Goal: Find contact information: Find contact information

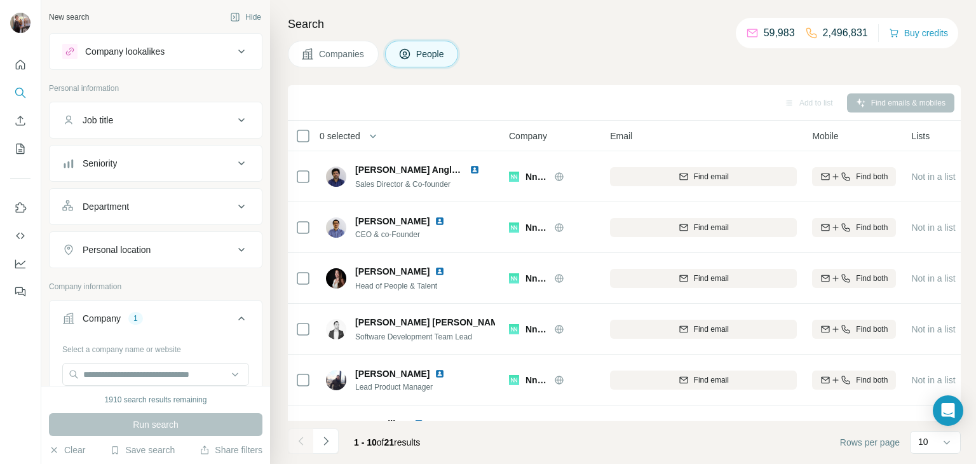
scroll to position [156, 0]
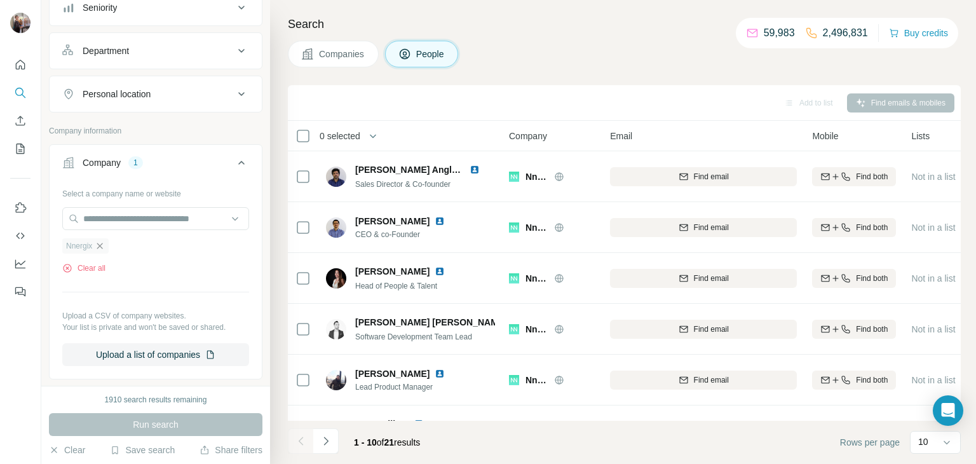
click at [104, 241] on icon "button" at bounding box center [100, 246] width 10 height 10
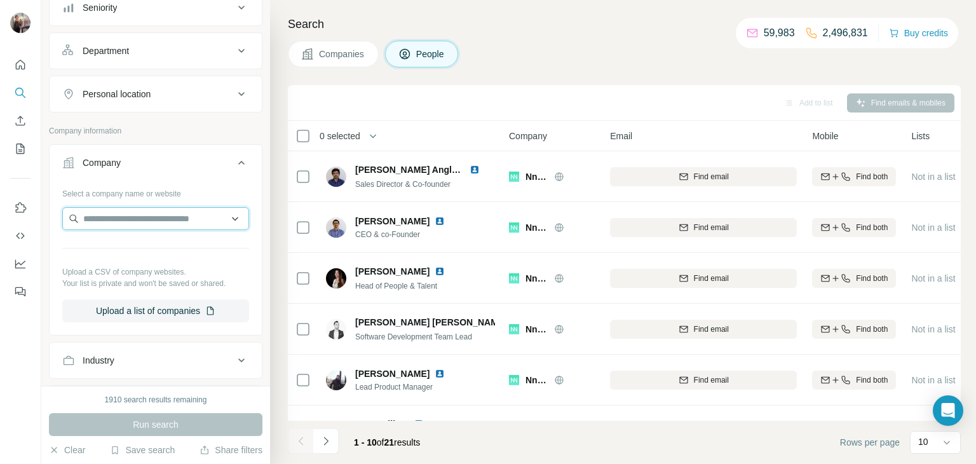
click at [103, 221] on input "text" at bounding box center [155, 218] width 187 height 23
paste input "**********"
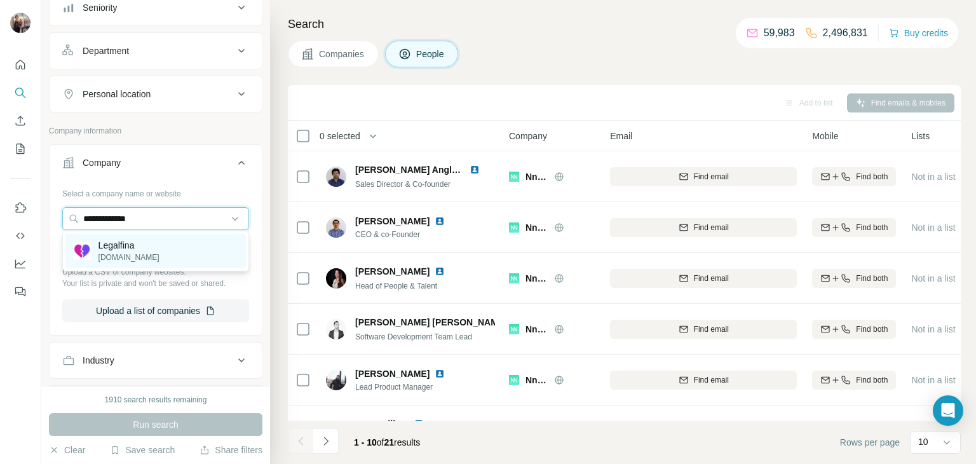
type input "**********"
click at [137, 245] on p "Legalfina" at bounding box center [129, 245] width 61 height 13
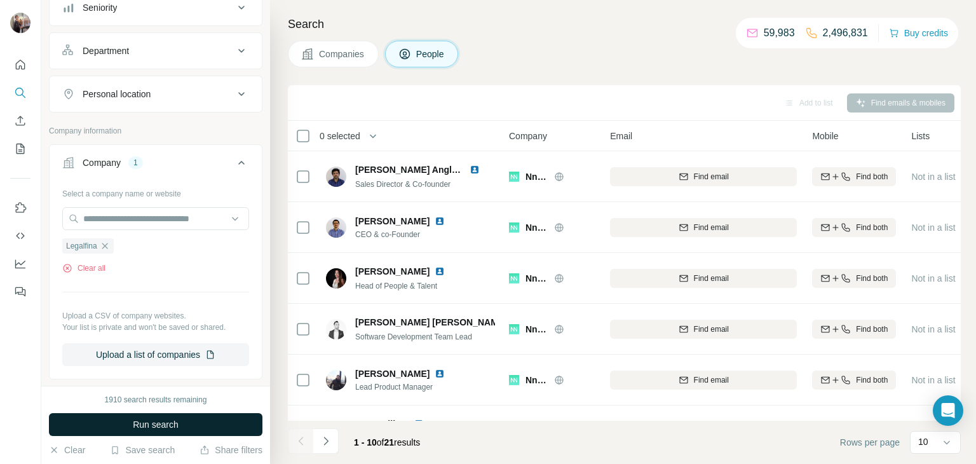
click at [135, 421] on span "Run search" at bounding box center [156, 424] width 46 height 13
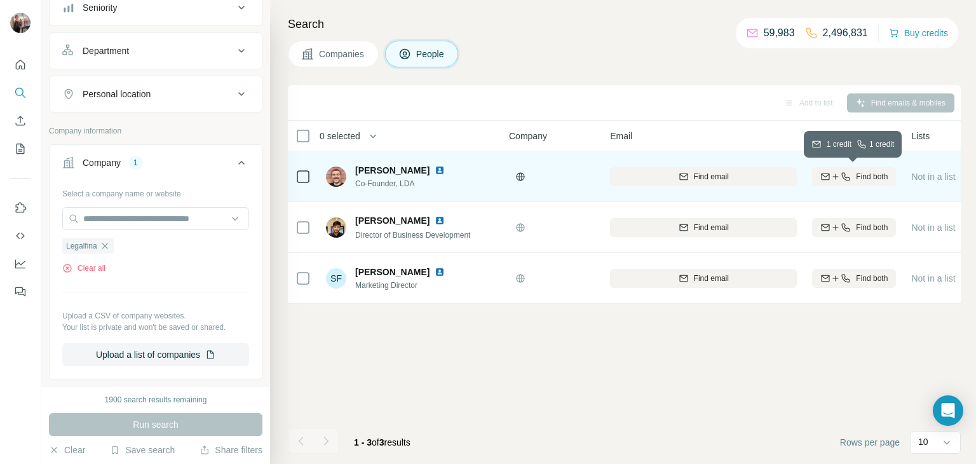
click at [845, 175] on icon "button" at bounding box center [846, 177] width 10 height 10
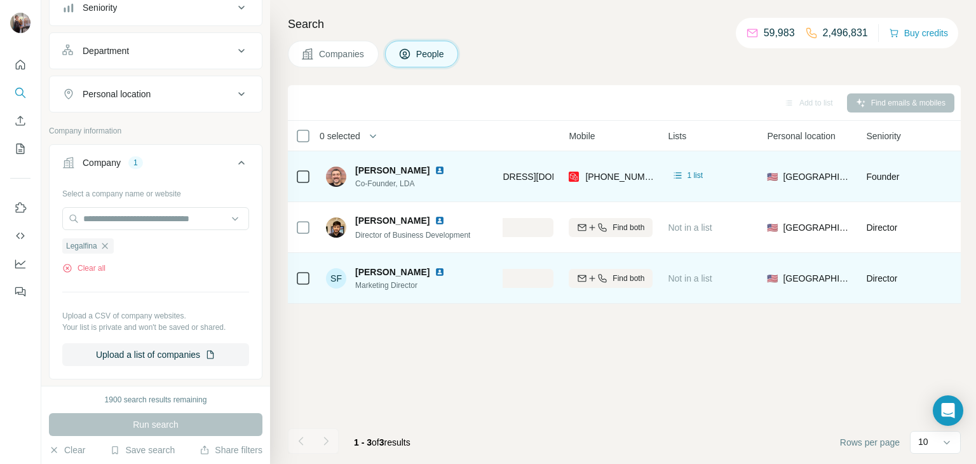
scroll to position [0, 244]
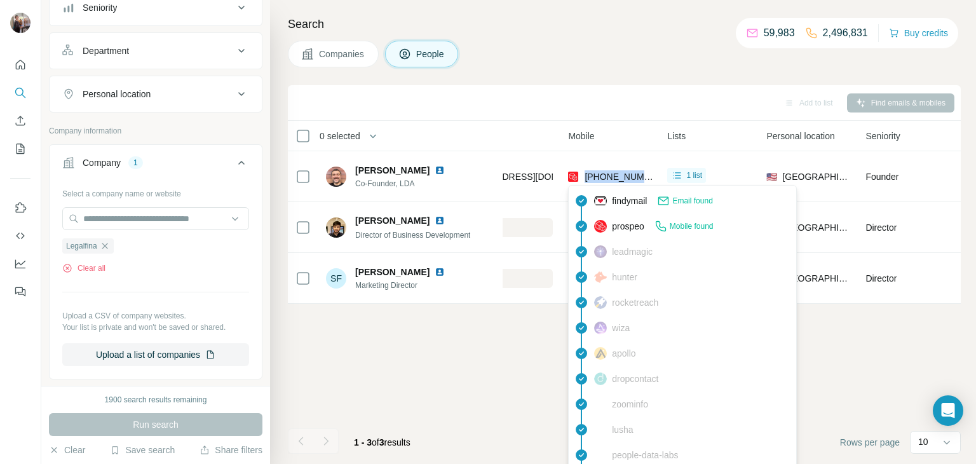
drag, startPoint x: 654, startPoint y: 177, endPoint x: 584, endPoint y: 184, distance: 69.6
click at [584, 184] on td "[PHONE_NUMBER]" at bounding box center [610, 176] width 99 height 51
copy span "[PHONE_NUMBER]"
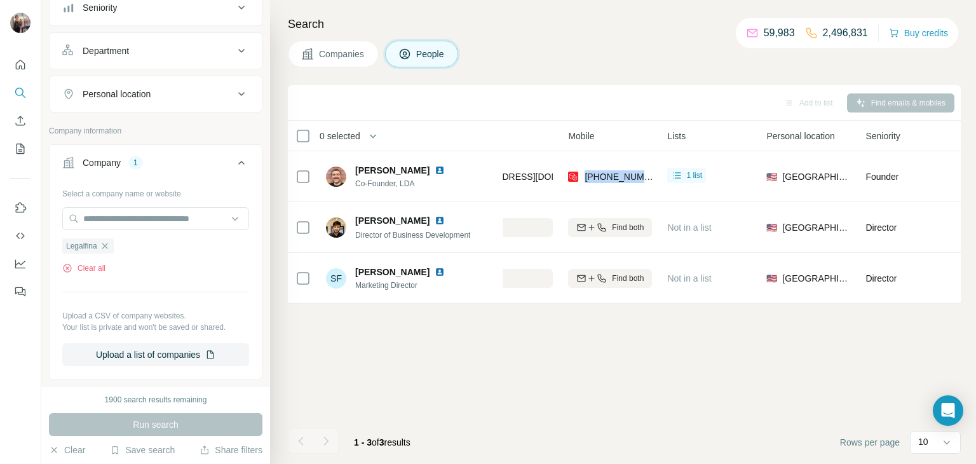
click at [274, 72] on div "Search Companies People Add to list Find emails & mobiles 0 selected People Com…" at bounding box center [623, 232] width 706 height 464
click at [107, 244] on icon "button" at bounding box center [105, 246] width 10 height 10
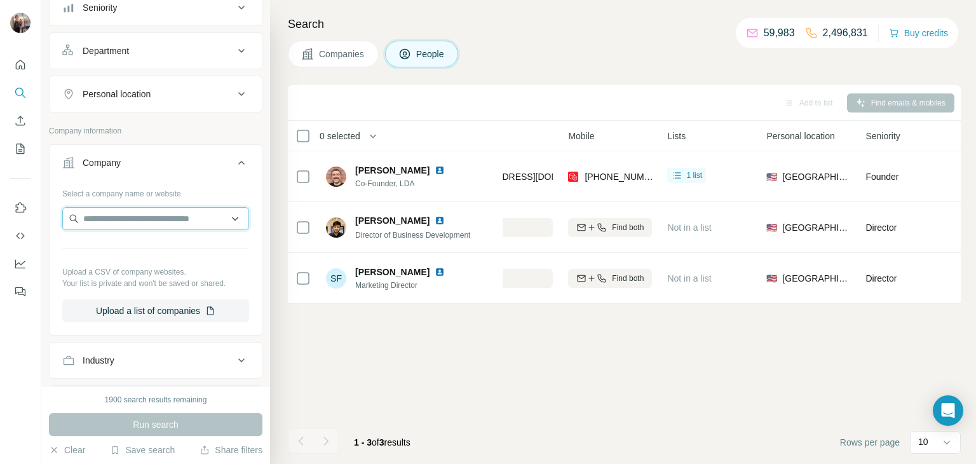
click at [119, 210] on input "text" at bounding box center [155, 218] width 187 height 23
paste input "**********"
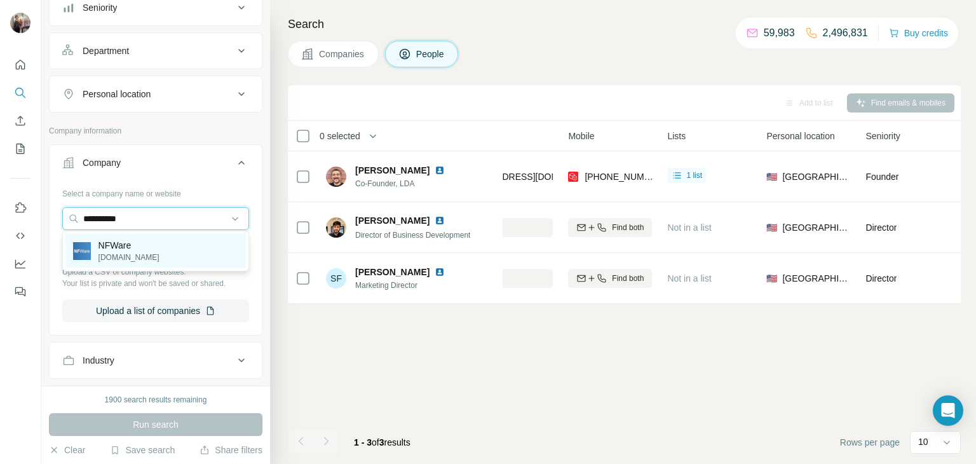
type input "**********"
click at [144, 248] on div "NFWare [DOMAIN_NAME]" at bounding box center [155, 251] width 181 height 34
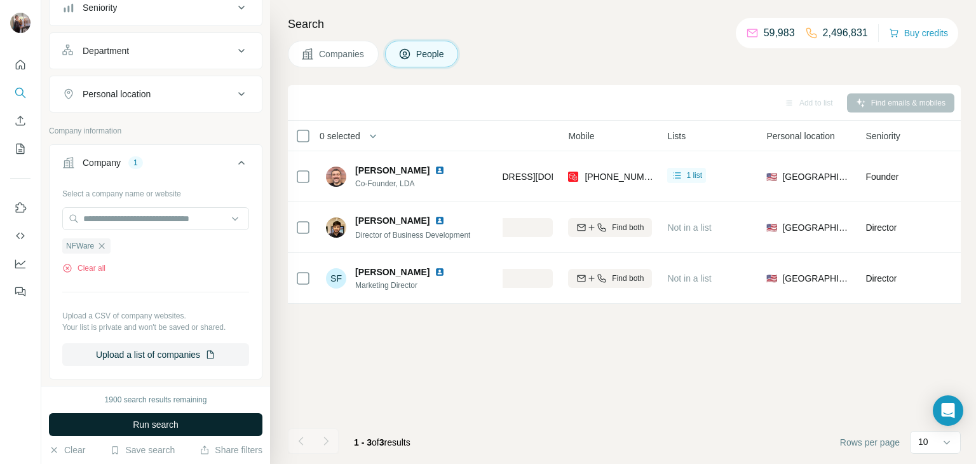
click at [147, 423] on span "Run search" at bounding box center [156, 424] width 46 height 13
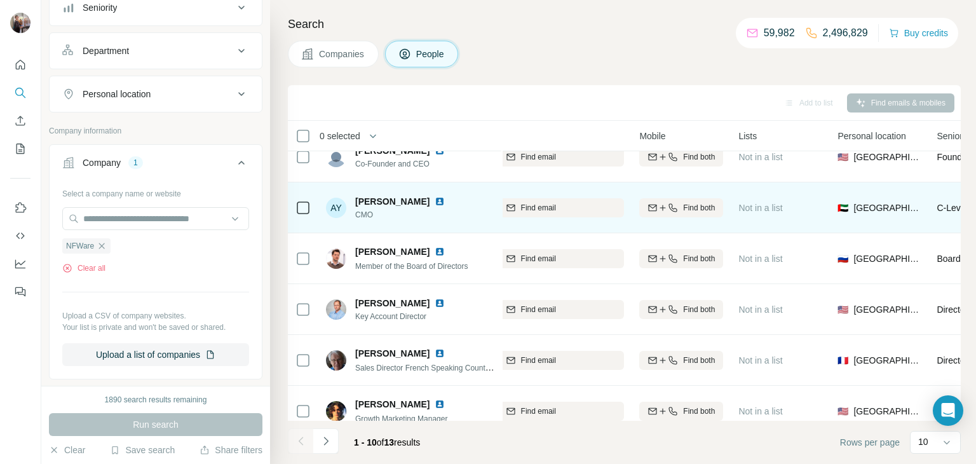
scroll to position [0, 172]
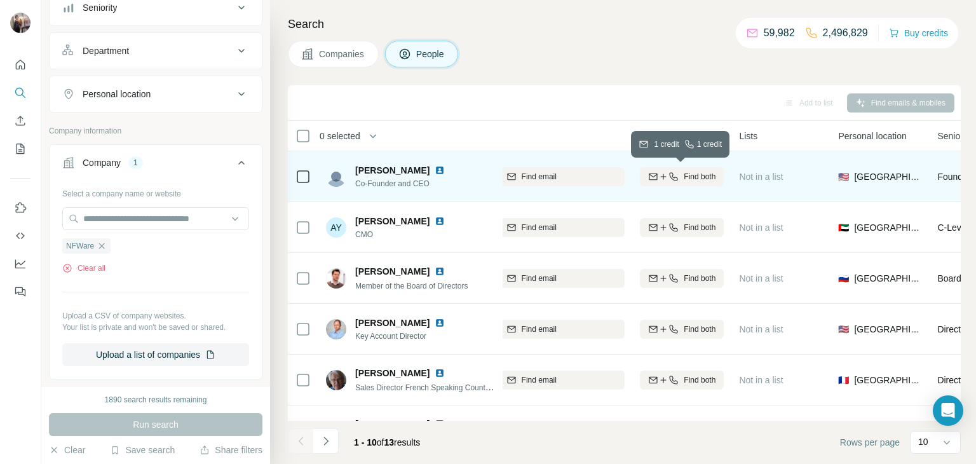
click at [684, 177] on span "Find both" at bounding box center [700, 176] width 32 height 11
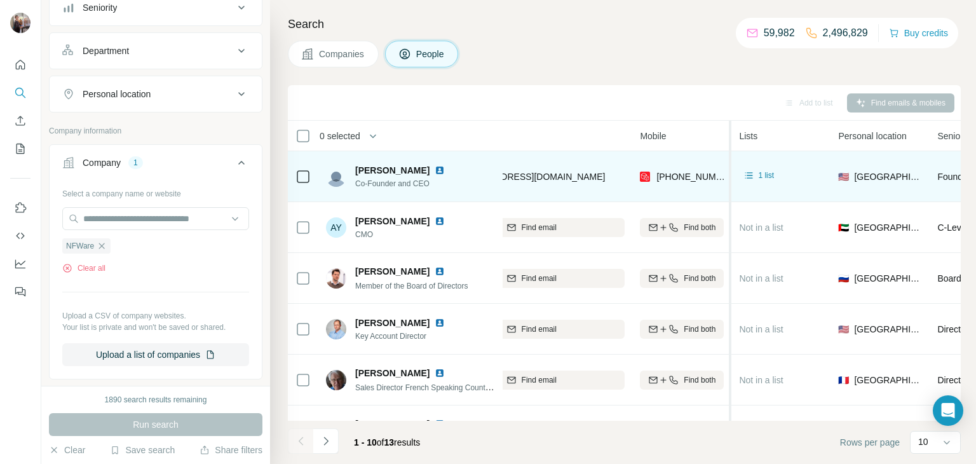
click at [727, 177] on div at bounding box center [729, 390] width 5 height 539
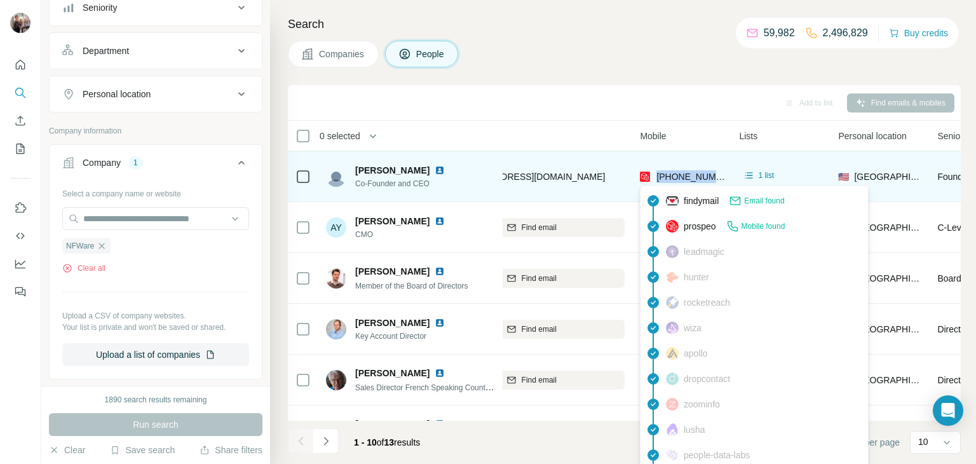
drag, startPoint x: 720, startPoint y: 177, endPoint x: 659, endPoint y: 181, distance: 61.1
click at [659, 181] on div "[PHONE_NUMBER]" at bounding box center [682, 176] width 84 height 35
copy span "[PHONE_NUMBER]"
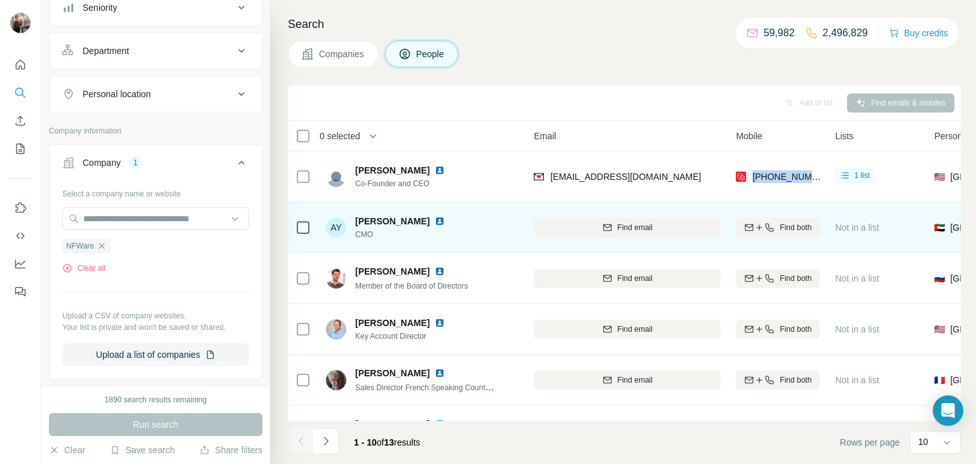
scroll to position [0, 75]
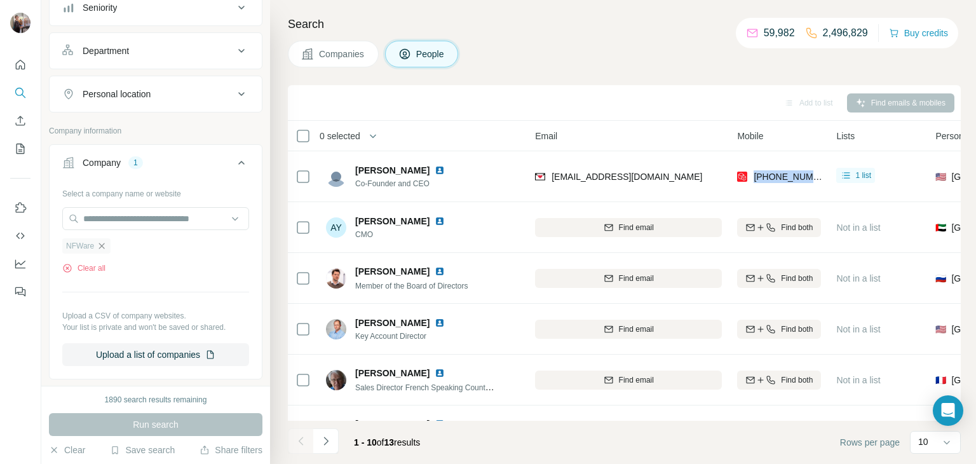
click at [104, 245] on icon "button" at bounding box center [102, 246] width 10 height 10
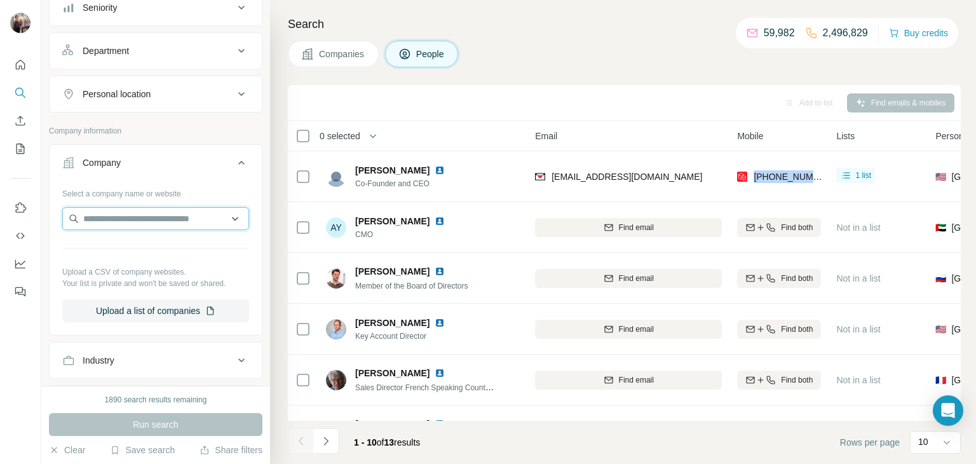
click at [109, 217] on input "text" at bounding box center [155, 218] width 187 height 23
paste input "**********"
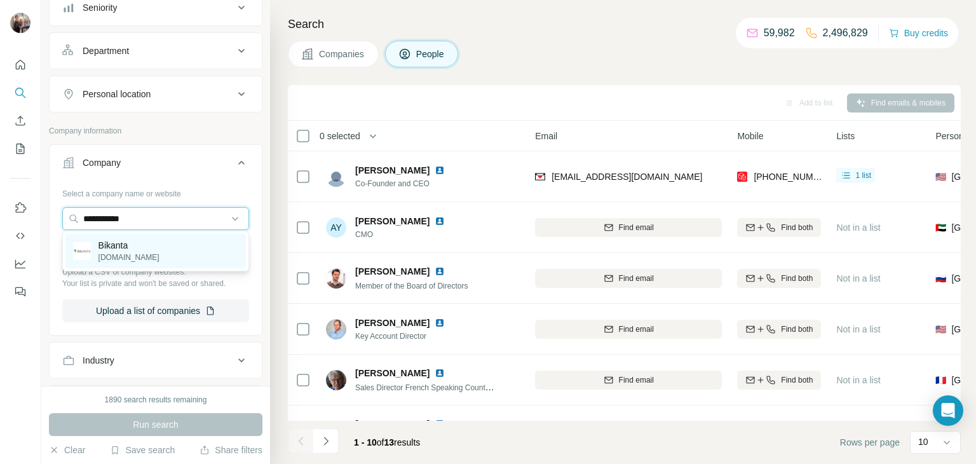
type input "**********"
click at [125, 252] on p "[DOMAIN_NAME]" at bounding box center [129, 257] width 61 height 11
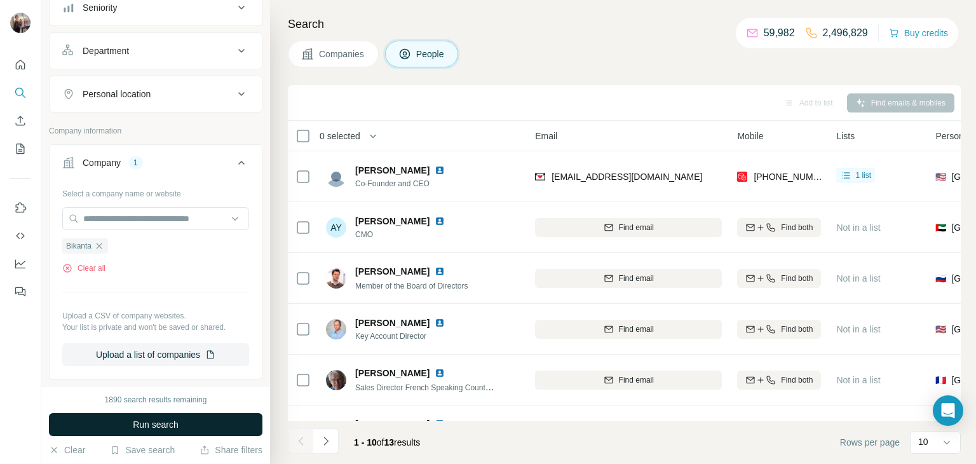
click at [155, 425] on span "Run search" at bounding box center [156, 424] width 46 height 13
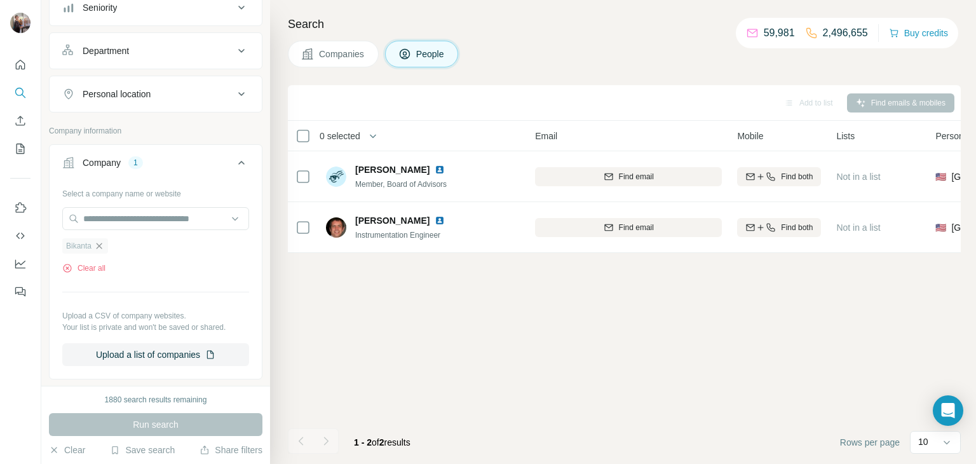
click at [99, 247] on icon "button" at bounding box center [99, 246] width 10 height 10
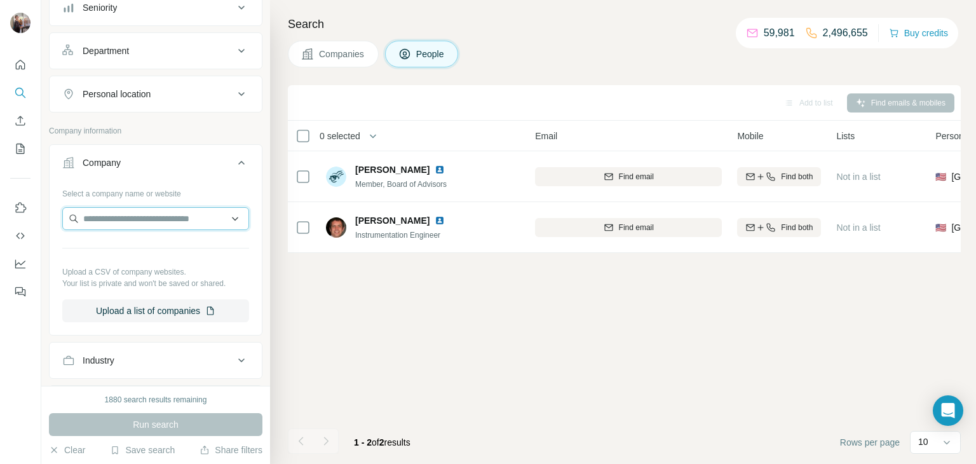
click at [107, 221] on input "text" at bounding box center [155, 218] width 187 height 23
paste input "**********"
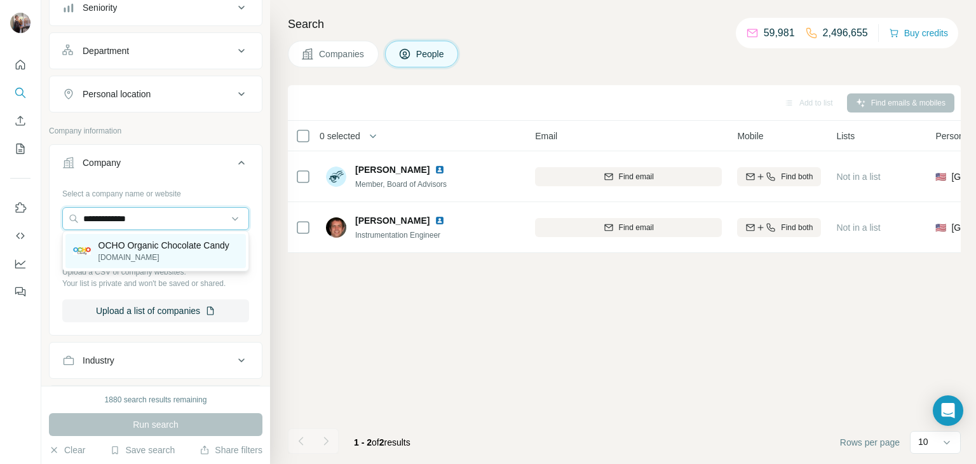
type input "**********"
click at [132, 250] on p "OCHO Organic Chocolate Candy" at bounding box center [164, 245] width 131 height 13
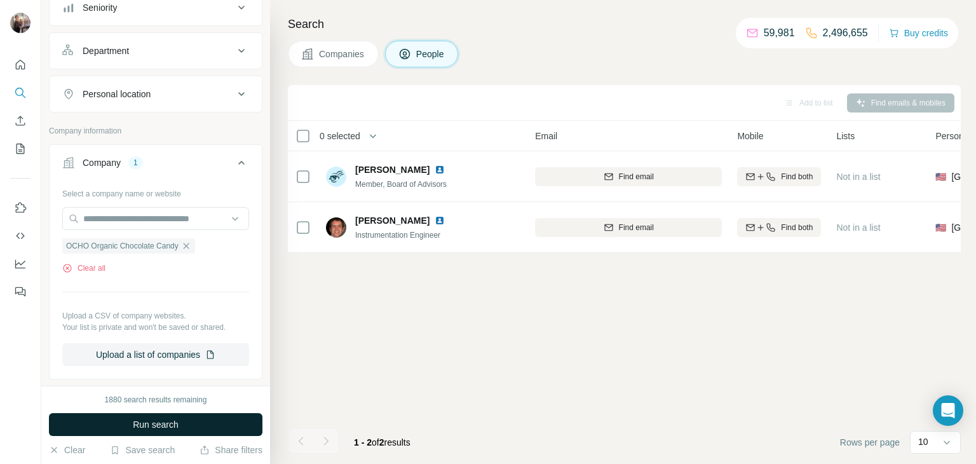
click at [150, 423] on span "Run search" at bounding box center [156, 424] width 46 height 13
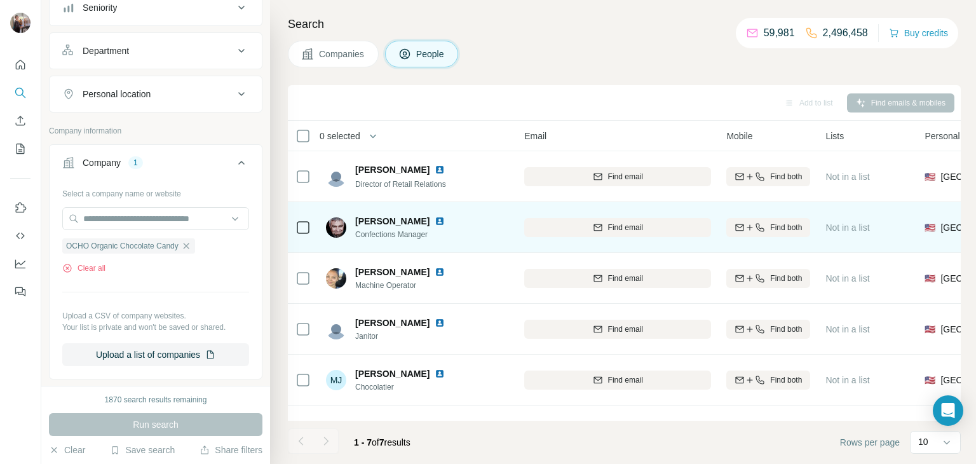
scroll to position [1, 85]
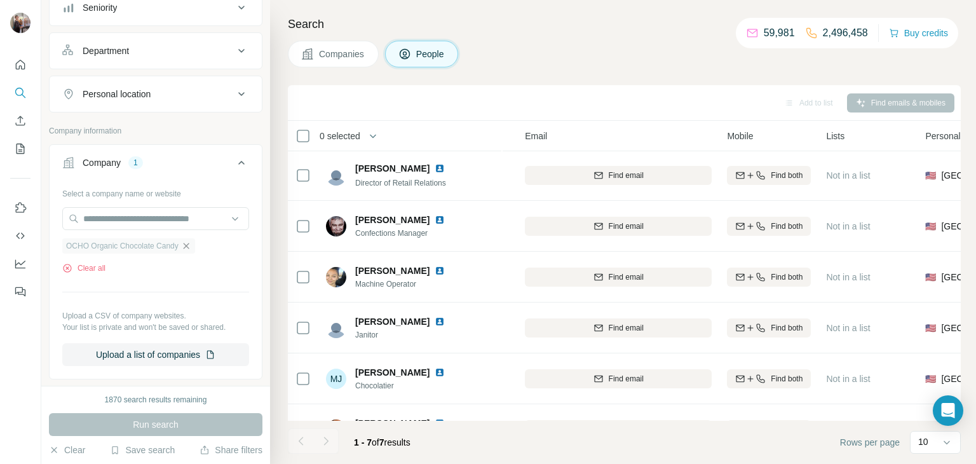
click at [191, 244] on icon "button" at bounding box center [186, 246] width 10 height 10
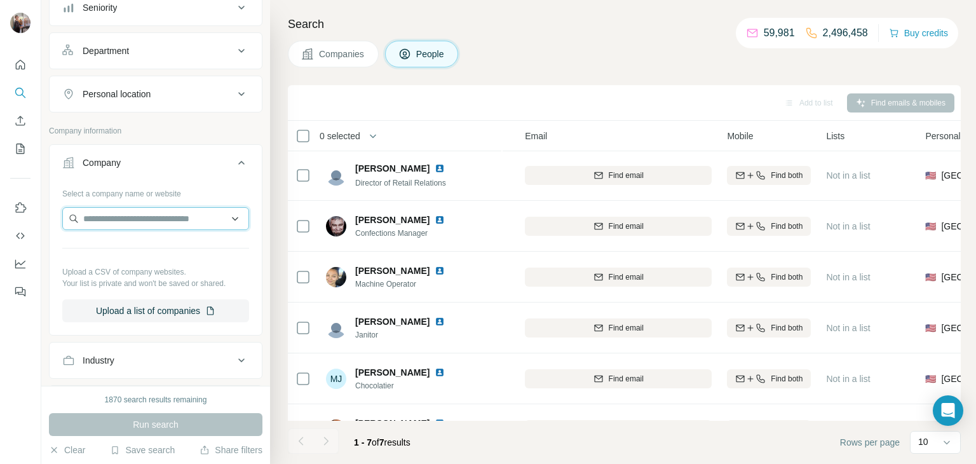
click at [149, 214] on input "text" at bounding box center [155, 218] width 187 height 23
paste input "**********"
type input "**********"
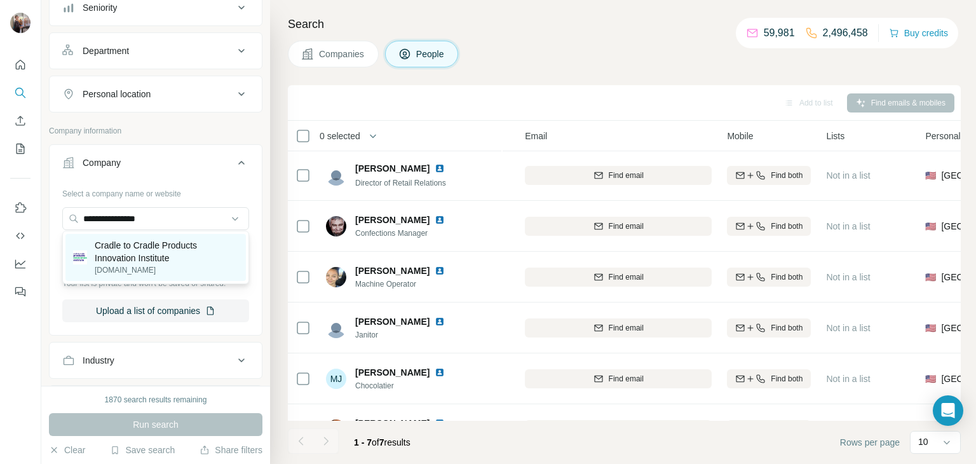
click at [168, 271] on p "[DOMAIN_NAME]" at bounding box center [167, 269] width 144 height 11
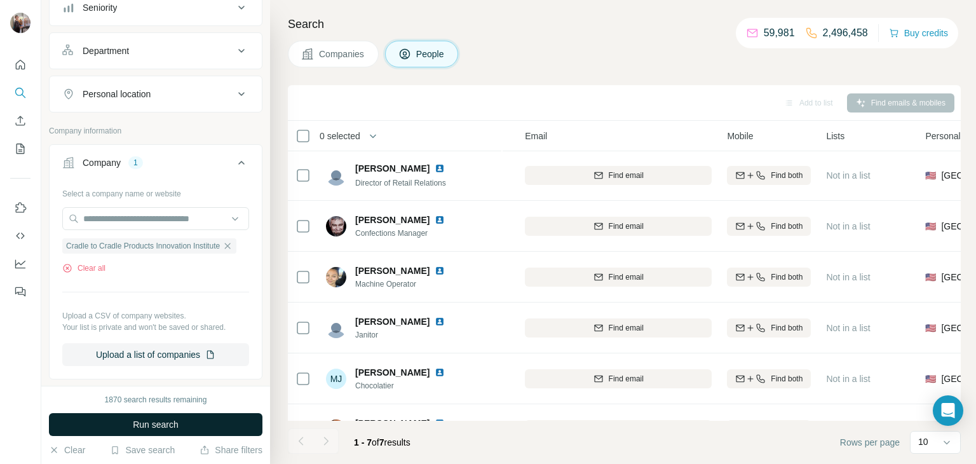
click at [174, 420] on span "Run search" at bounding box center [156, 424] width 46 height 13
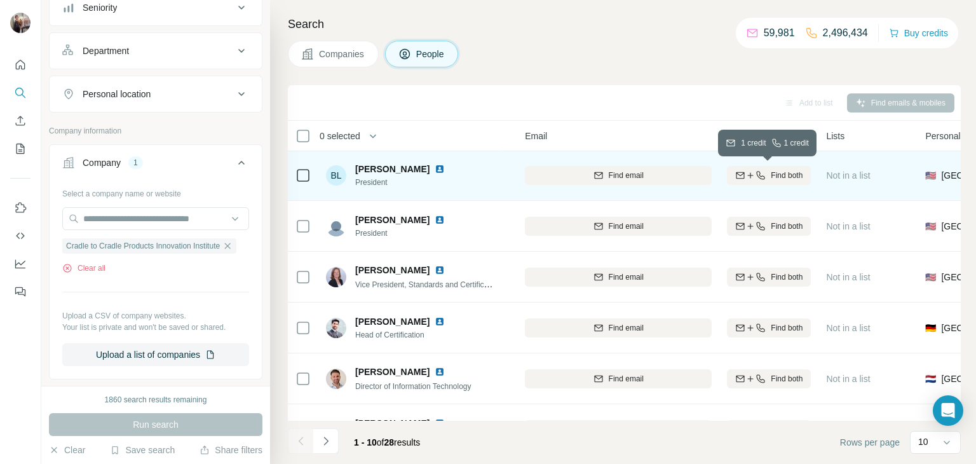
click at [784, 175] on span "Find both" at bounding box center [787, 175] width 32 height 11
drag, startPoint x: 354, startPoint y: 167, endPoint x: 422, endPoint y: 168, distance: 68.0
click at [422, 168] on div "[PERSON_NAME] President" at bounding box center [393, 175] width 134 height 25
copy span "[PERSON_NAME]"
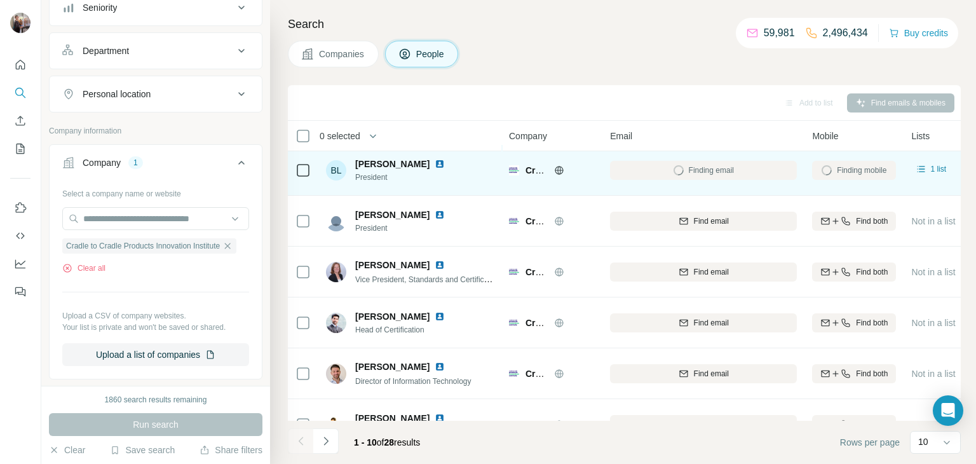
scroll to position [9, 0]
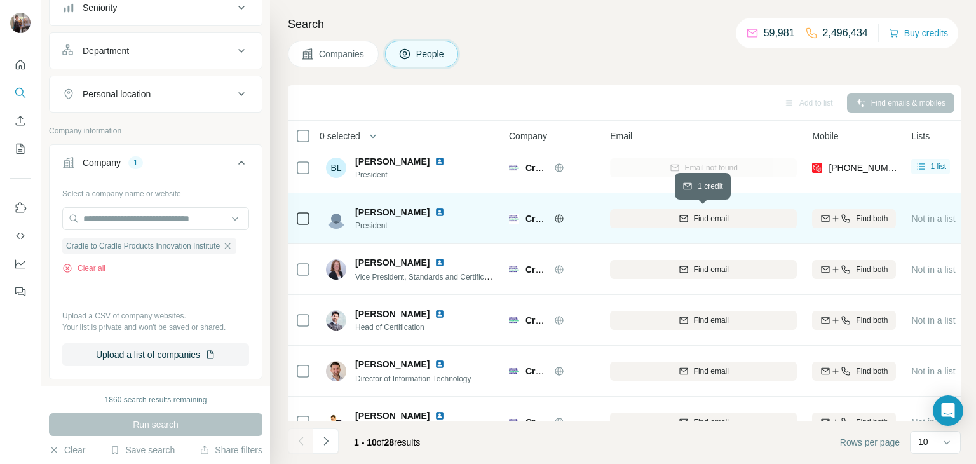
click at [722, 219] on span "Find email" at bounding box center [711, 218] width 35 height 11
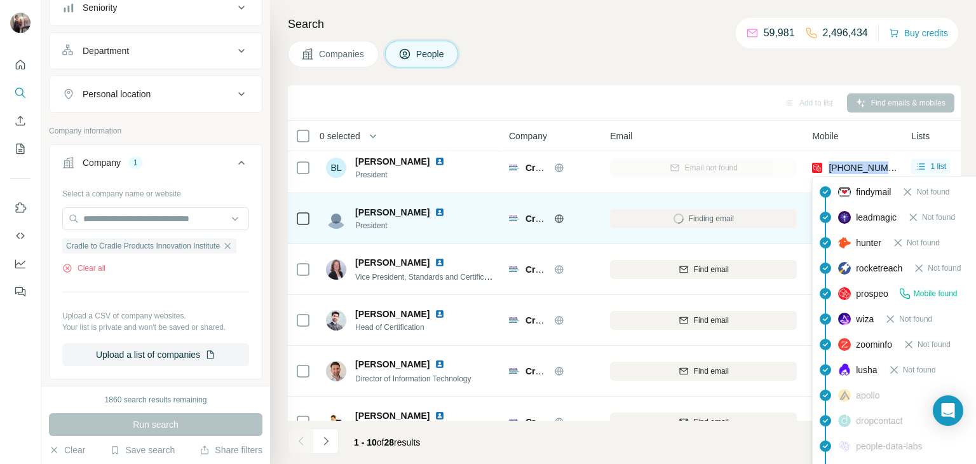
drag, startPoint x: 900, startPoint y: 167, endPoint x: 828, endPoint y: 170, distance: 71.9
click at [828, 170] on td "[PHONE_NUMBER]" at bounding box center [854, 167] width 99 height 51
copy span "[PHONE_NUMBER]"
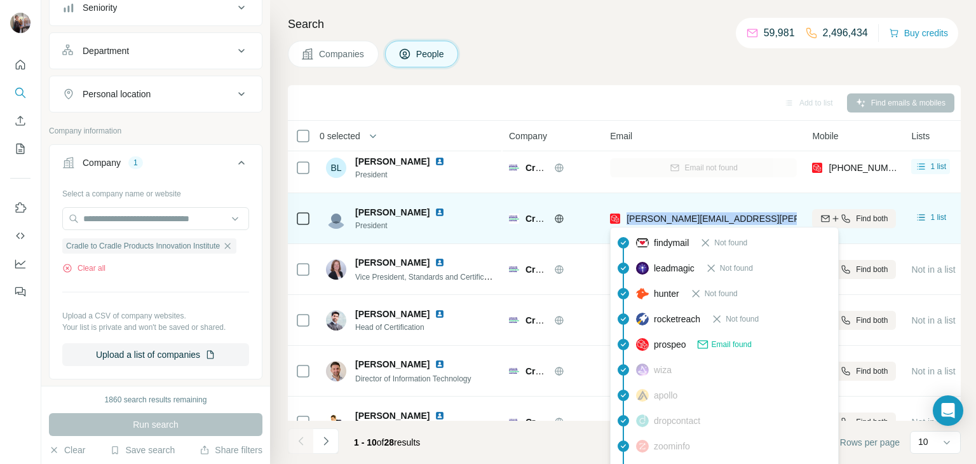
drag, startPoint x: 768, startPoint y: 218, endPoint x: 627, endPoint y: 215, distance: 140.5
click at [627, 215] on div "[PERSON_NAME][EMAIL_ADDRESS][PERSON_NAME][DOMAIN_NAME]" at bounding box center [703, 218] width 187 height 35
copy span "[PERSON_NAME][EMAIL_ADDRESS][PERSON_NAME][DOMAIN_NAME]"
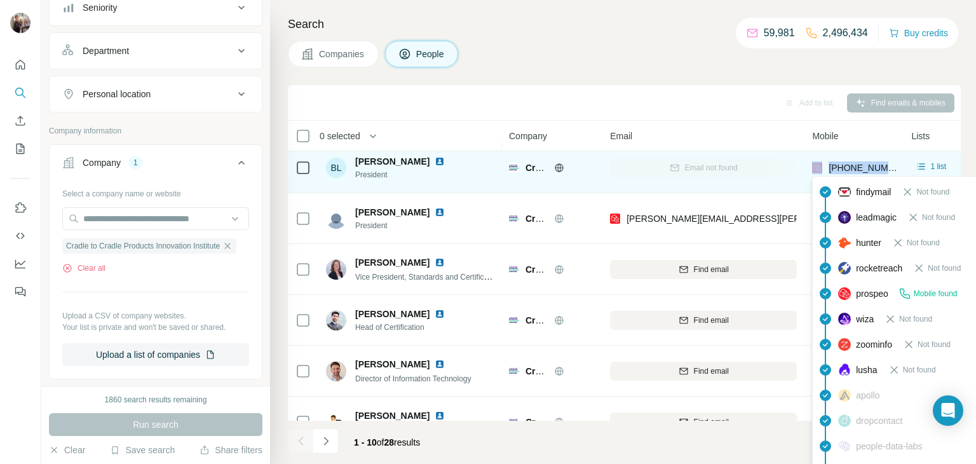
drag, startPoint x: 899, startPoint y: 167, endPoint x: 819, endPoint y: 168, distance: 79.5
click at [819, 168] on td "[PHONE_NUMBER]" at bounding box center [854, 167] width 99 height 51
copy div "[PHONE_NUMBER]"
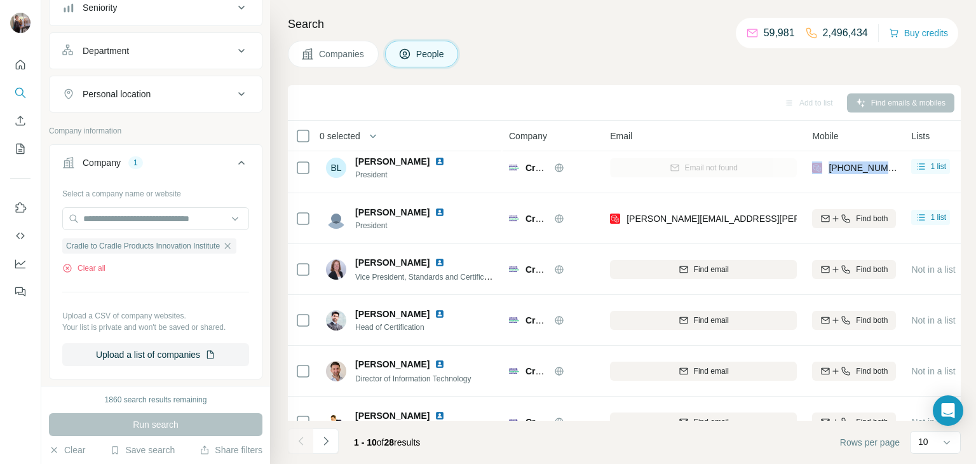
click at [277, 85] on div "Search Companies People Add to list Find emails & mobiles 0 selected People Com…" at bounding box center [623, 232] width 706 height 464
click at [233, 244] on icon "button" at bounding box center [227, 246] width 10 height 10
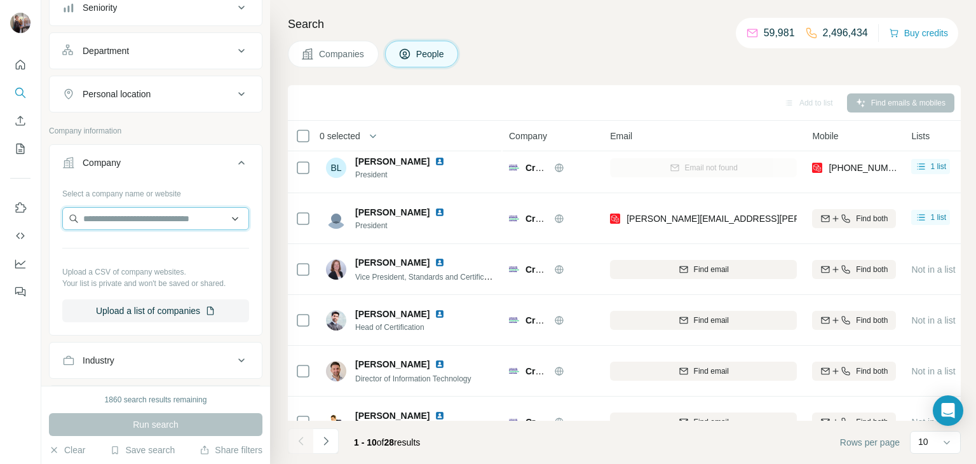
click at [167, 221] on input "text" at bounding box center [155, 218] width 187 height 23
paste input "**********"
type input "**********"
drag, startPoint x: 156, startPoint y: 212, endPoint x: 37, endPoint y: 216, distance: 119.6
click at [37, 216] on div "**********" at bounding box center [488, 232] width 976 height 464
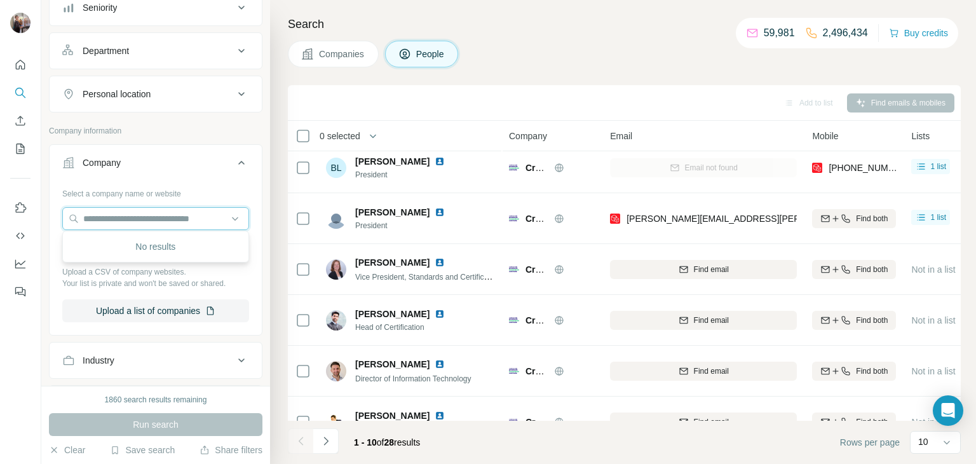
paste input "*******"
drag, startPoint x: 156, startPoint y: 211, endPoint x: 72, endPoint y: 213, distance: 84.6
click at [72, 213] on input "*******" at bounding box center [155, 218] width 187 height 23
paste input "******"
type input "**********"
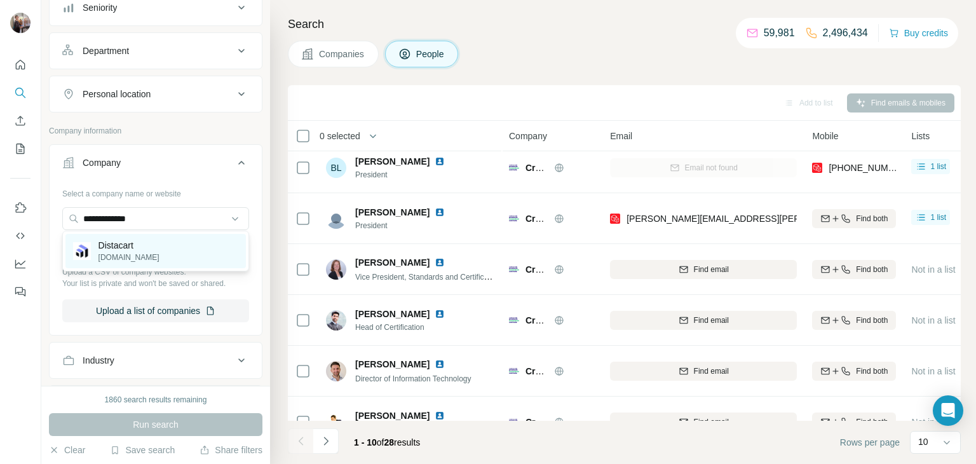
click at [158, 243] on div "Distacart [DOMAIN_NAME]" at bounding box center [155, 251] width 181 height 34
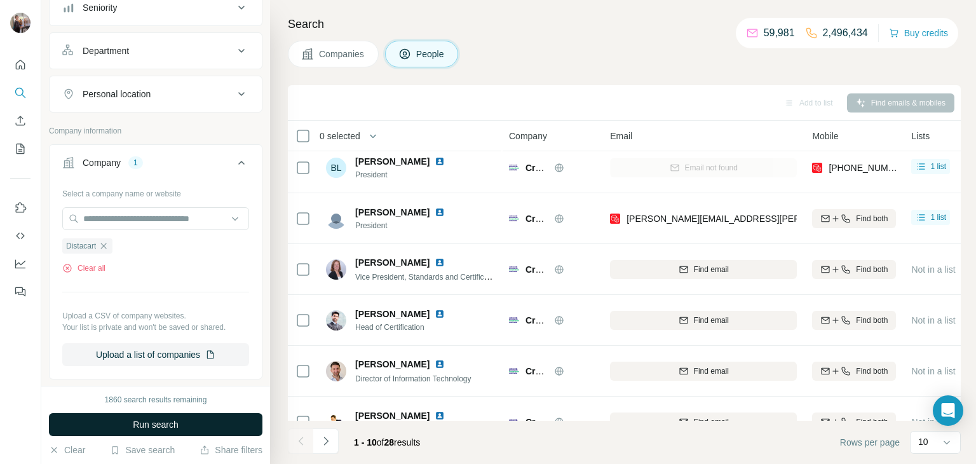
click at [153, 418] on span "Run search" at bounding box center [156, 424] width 46 height 13
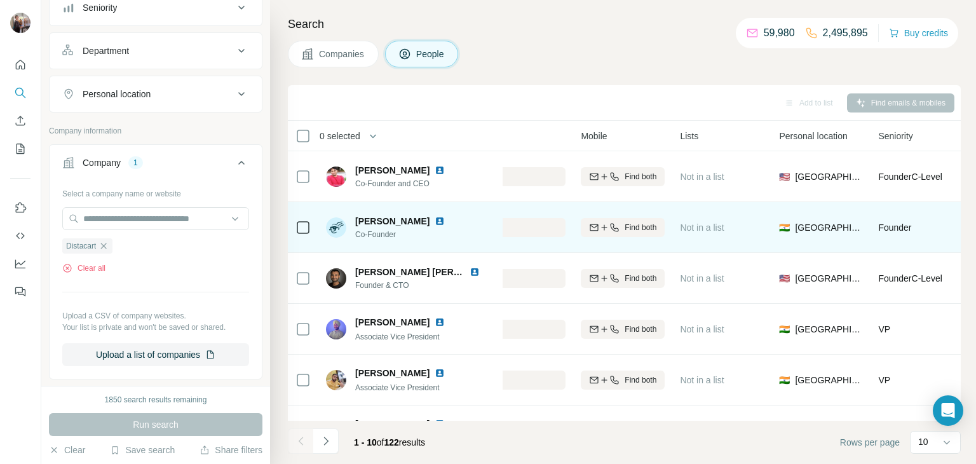
scroll to position [0, 231]
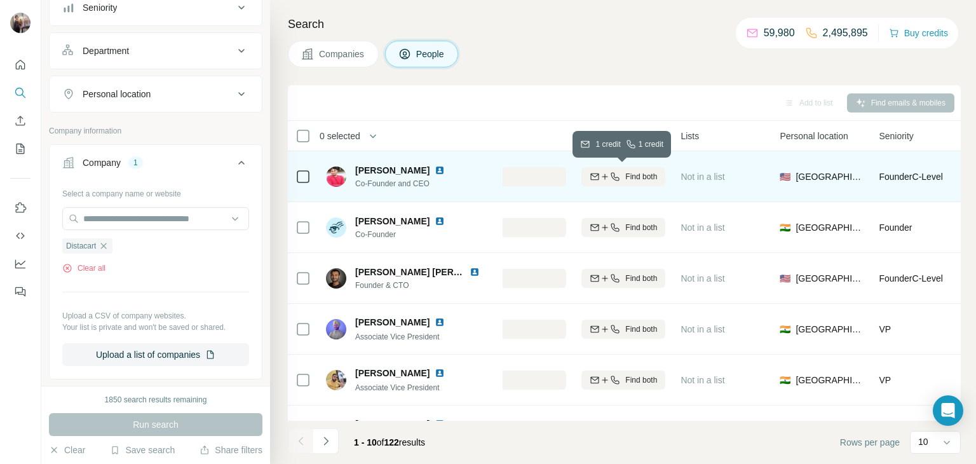
click at [627, 177] on span "Find both" at bounding box center [642, 176] width 32 height 11
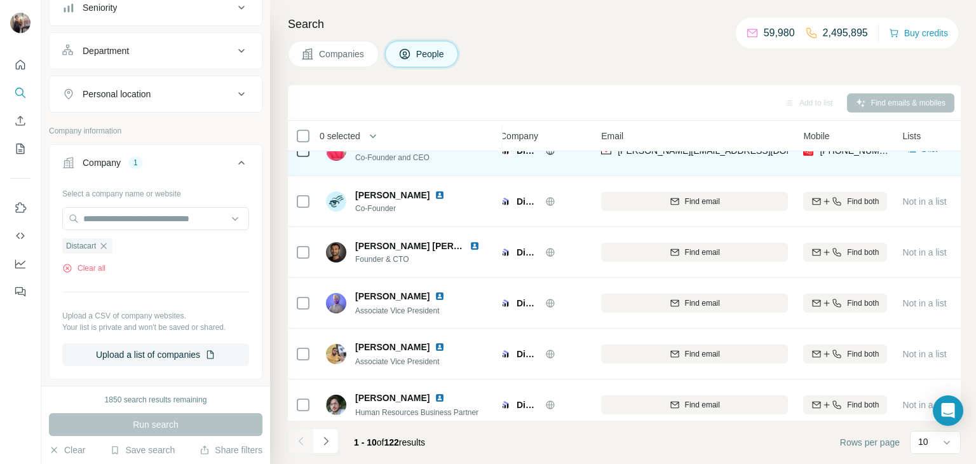
scroll to position [0, 7]
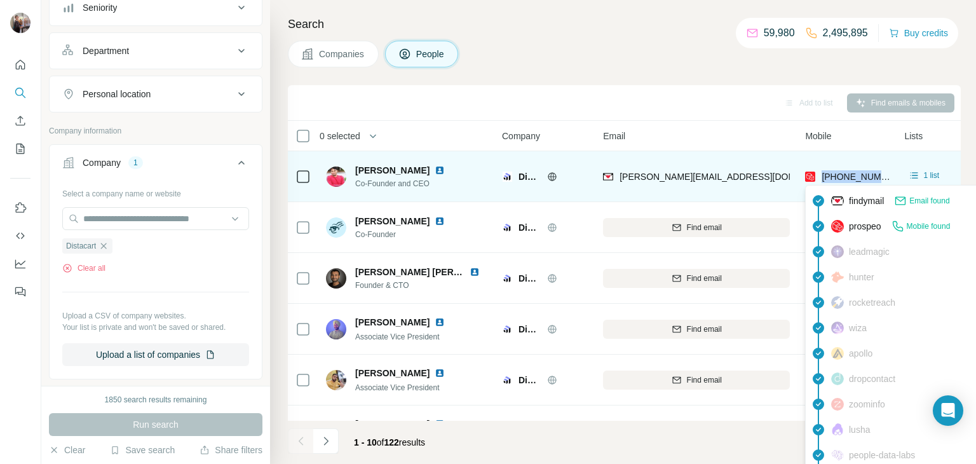
drag, startPoint x: 889, startPoint y: 175, endPoint x: 819, endPoint y: 179, distance: 70.0
click at [819, 179] on div "[PHONE_NUMBER]" at bounding box center [847, 176] width 84 height 35
copy span "[PHONE_NUMBER]"
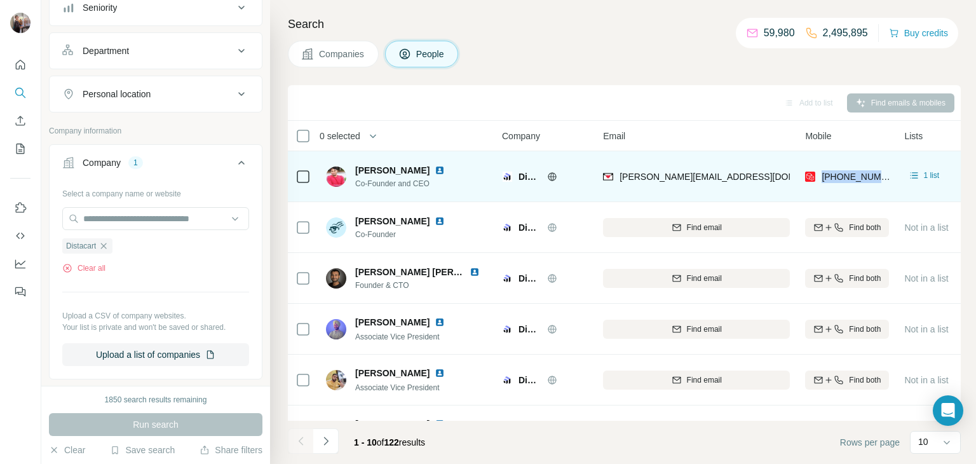
click at [505, 176] on img at bounding box center [507, 177] width 10 height 10
click at [551, 176] on icon at bounding box center [553, 176] width 8 height 1
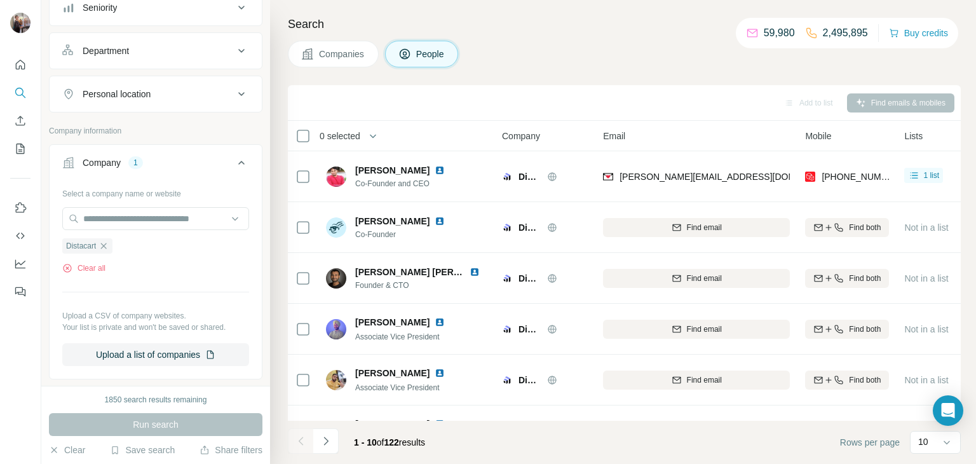
click at [277, 123] on div "Search Companies People Add to list Find emails & mobiles 0 selected People Com…" at bounding box center [623, 232] width 706 height 464
click at [918, 59] on div "Companies People" at bounding box center [624, 54] width 673 height 27
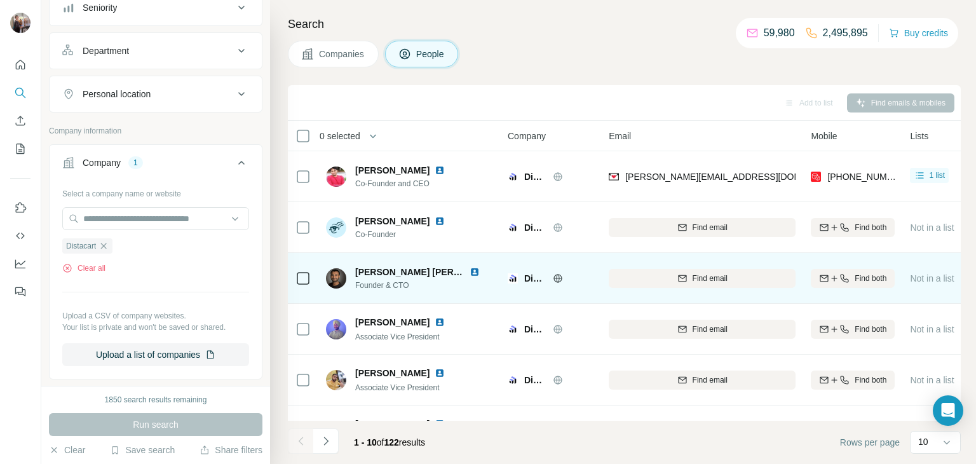
scroll to position [1, 0]
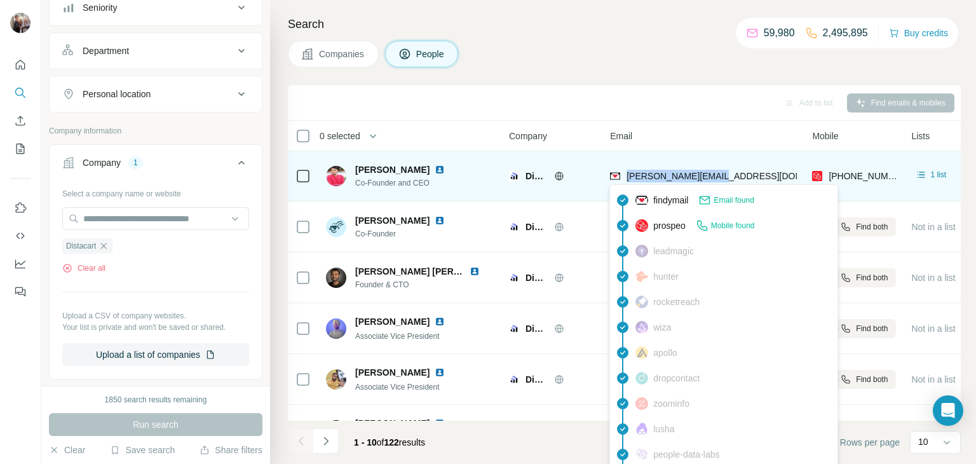
drag, startPoint x: 720, startPoint y: 173, endPoint x: 627, endPoint y: 175, distance: 92.2
click at [627, 175] on div "[PERSON_NAME][EMAIL_ADDRESS][DOMAIN_NAME]" at bounding box center [703, 175] width 187 height 35
copy span "[PERSON_NAME][EMAIL_ADDRESS][DOMAIN_NAME]"
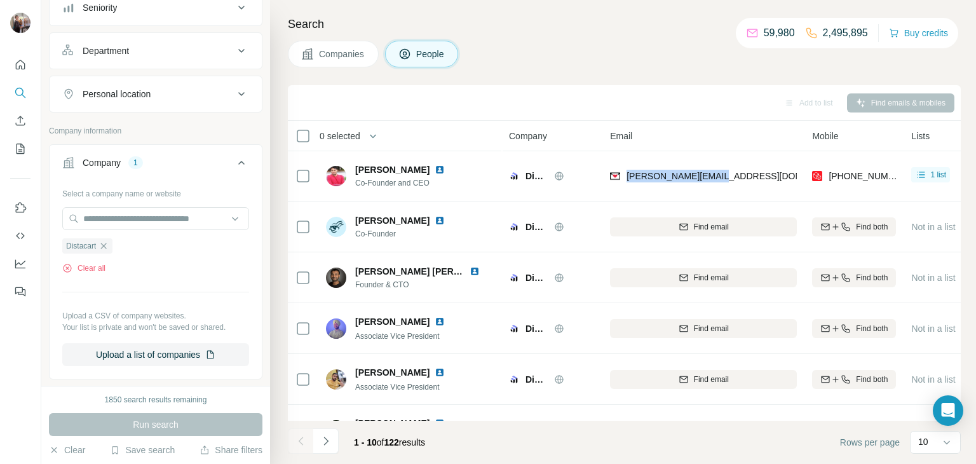
click at [650, 73] on div "Search Companies People Add to list Find emails & mobiles 0 selected People Com…" at bounding box center [623, 232] width 706 height 464
click at [279, 67] on div "Search Companies People Add to list Find emails & mobiles 0 selected People Com…" at bounding box center [623, 232] width 706 height 464
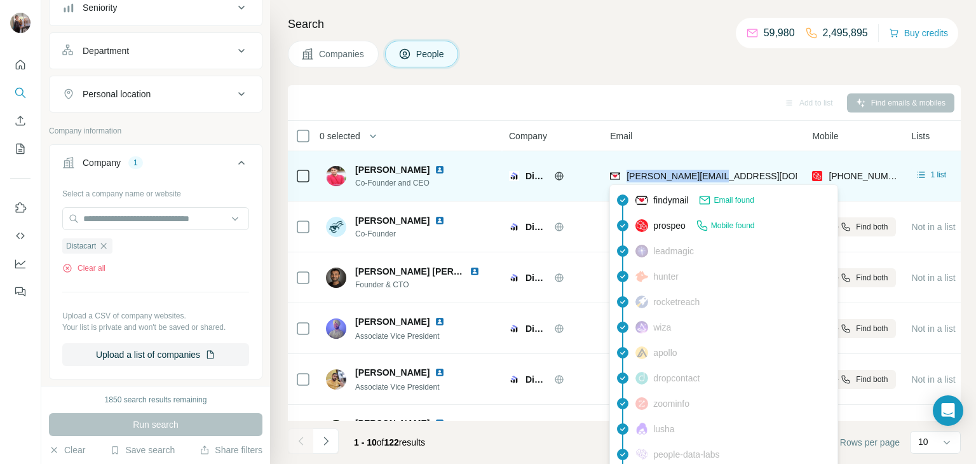
drag, startPoint x: 720, startPoint y: 173, endPoint x: 626, endPoint y: 175, distance: 94.1
click at [626, 175] on div "[PERSON_NAME][EMAIL_ADDRESS][DOMAIN_NAME]" at bounding box center [703, 175] width 187 height 35
copy span "[PERSON_NAME][EMAIL_ADDRESS][DOMAIN_NAME]"
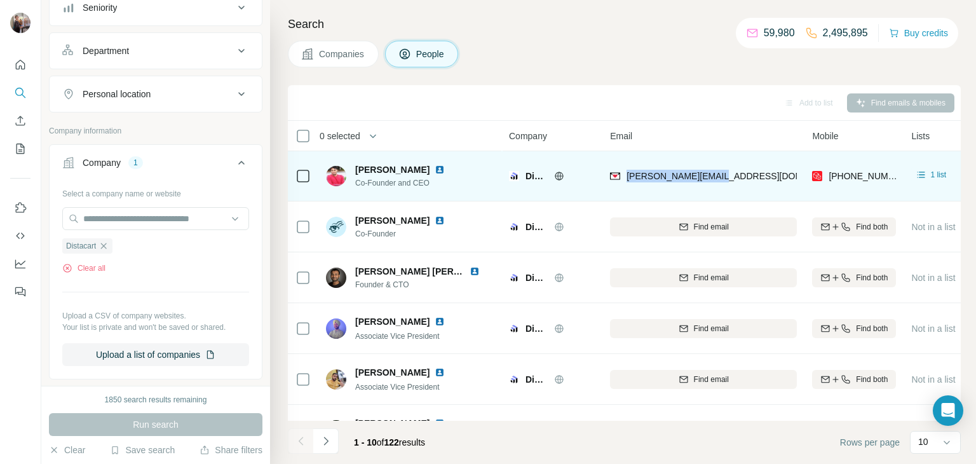
click at [750, 170] on div "[PERSON_NAME][EMAIL_ADDRESS][DOMAIN_NAME]" at bounding box center [703, 175] width 187 height 35
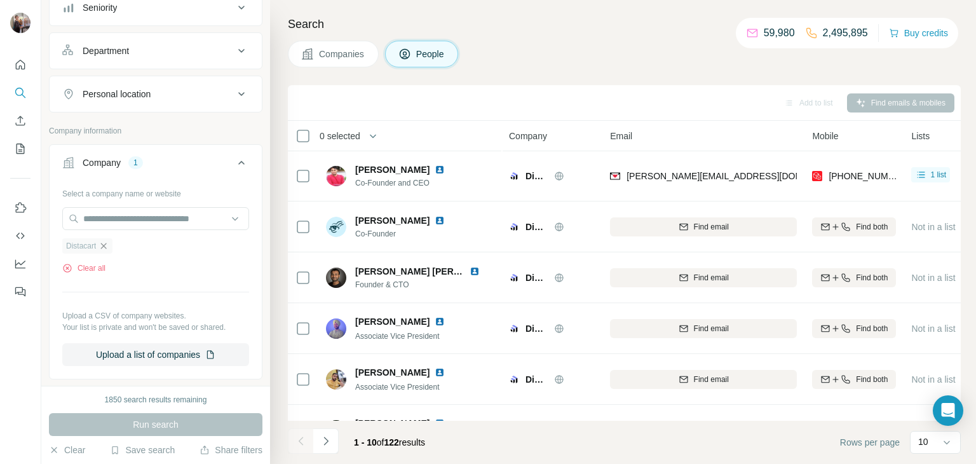
click at [102, 247] on icon "button" at bounding box center [104, 246] width 10 height 10
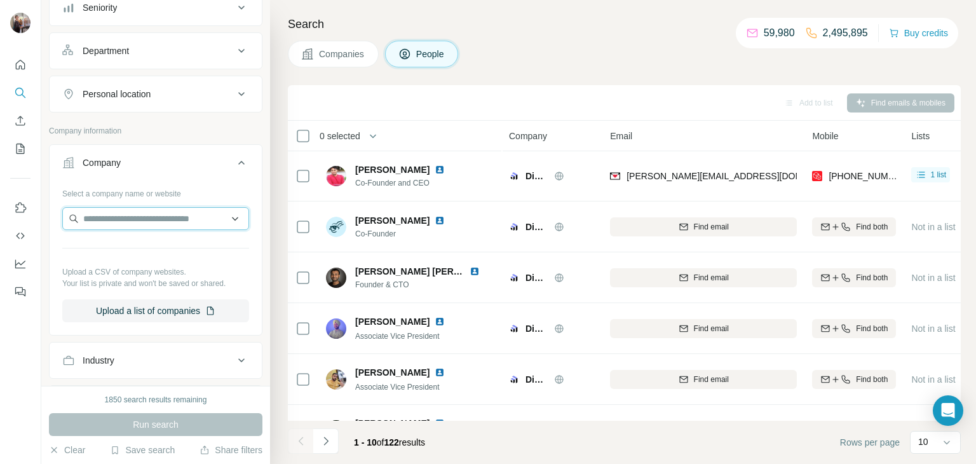
click at [131, 212] on input "text" at bounding box center [155, 218] width 187 height 23
paste input "*********"
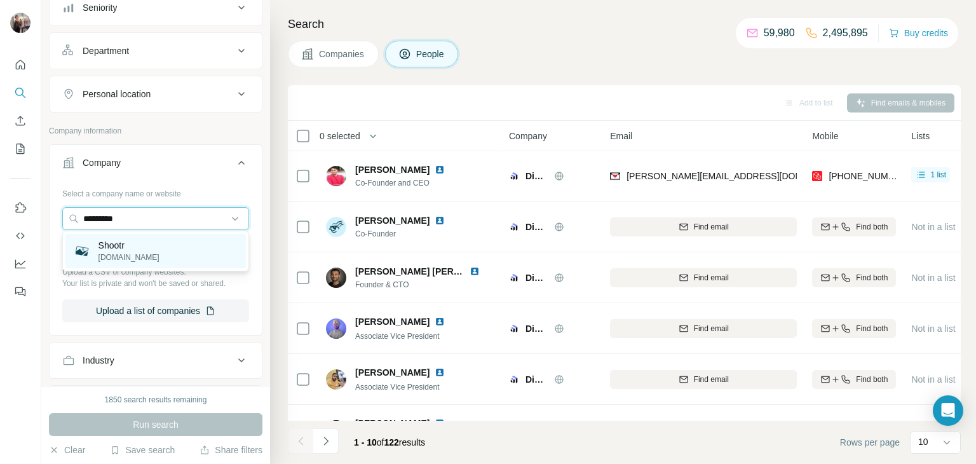
type input "*********"
click at [137, 246] on div "Shootr [DOMAIN_NAME]" at bounding box center [155, 251] width 181 height 34
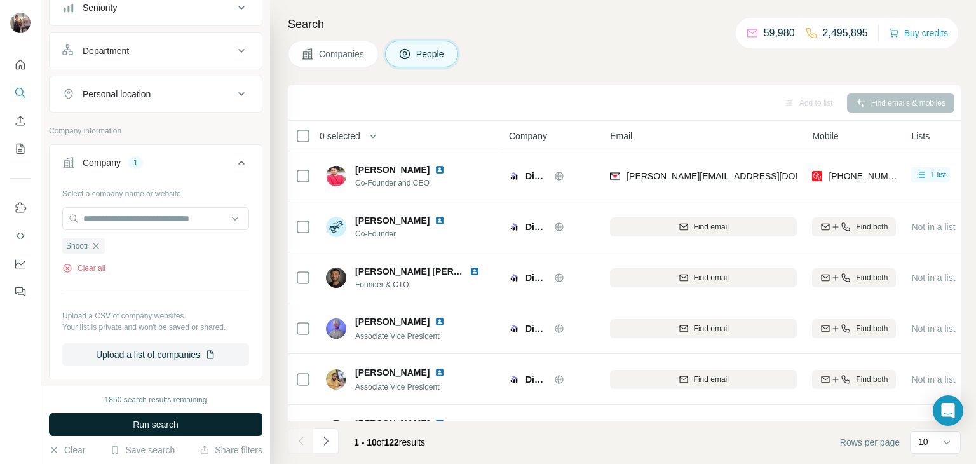
click at [164, 428] on span "Run search" at bounding box center [156, 424] width 46 height 13
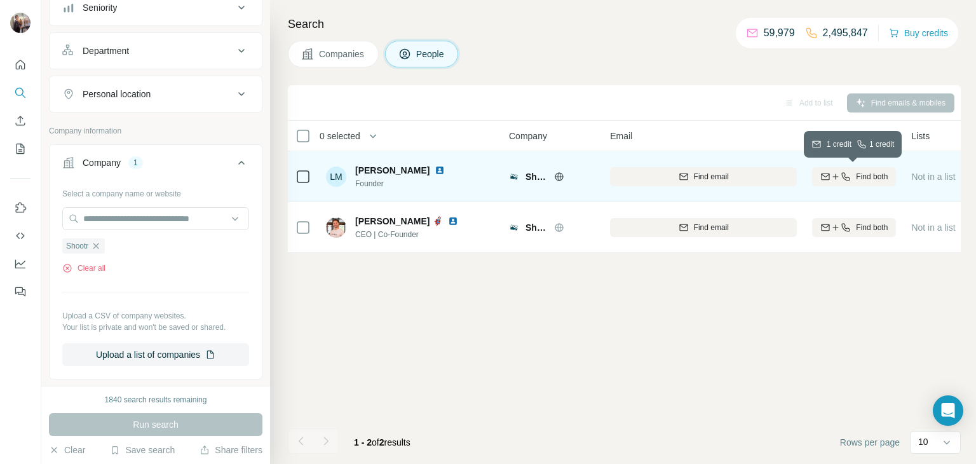
click at [861, 173] on span "Find both" at bounding box center [872, 176] width 32 height 11
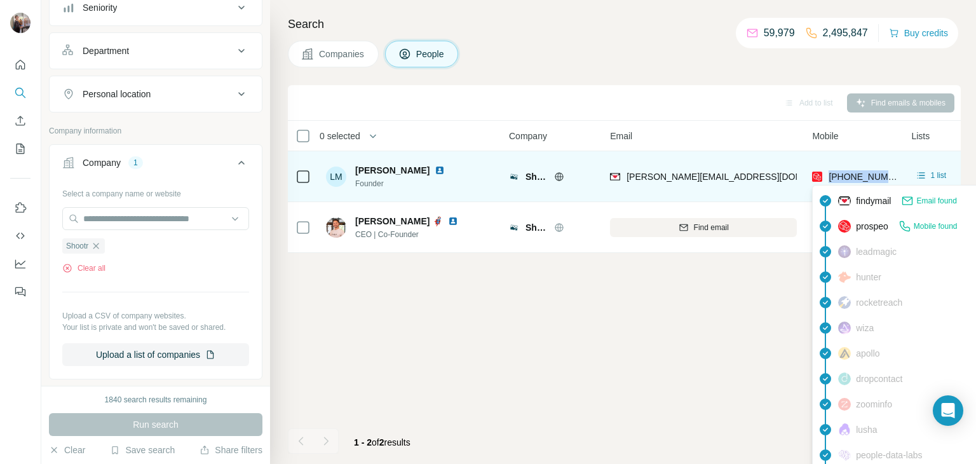
drag, startPoint x: 893, startPoint y: 174, endPoint x: 832, endPoint y: 179, distance: 61.2
click at [832, 179] on div "[PHONE_NUMBER]" at bounding box center [854, 176] width 84 height 35
copy span "[PHONE_NUMBER]"
